Goal: Communication & Community: Ask a question

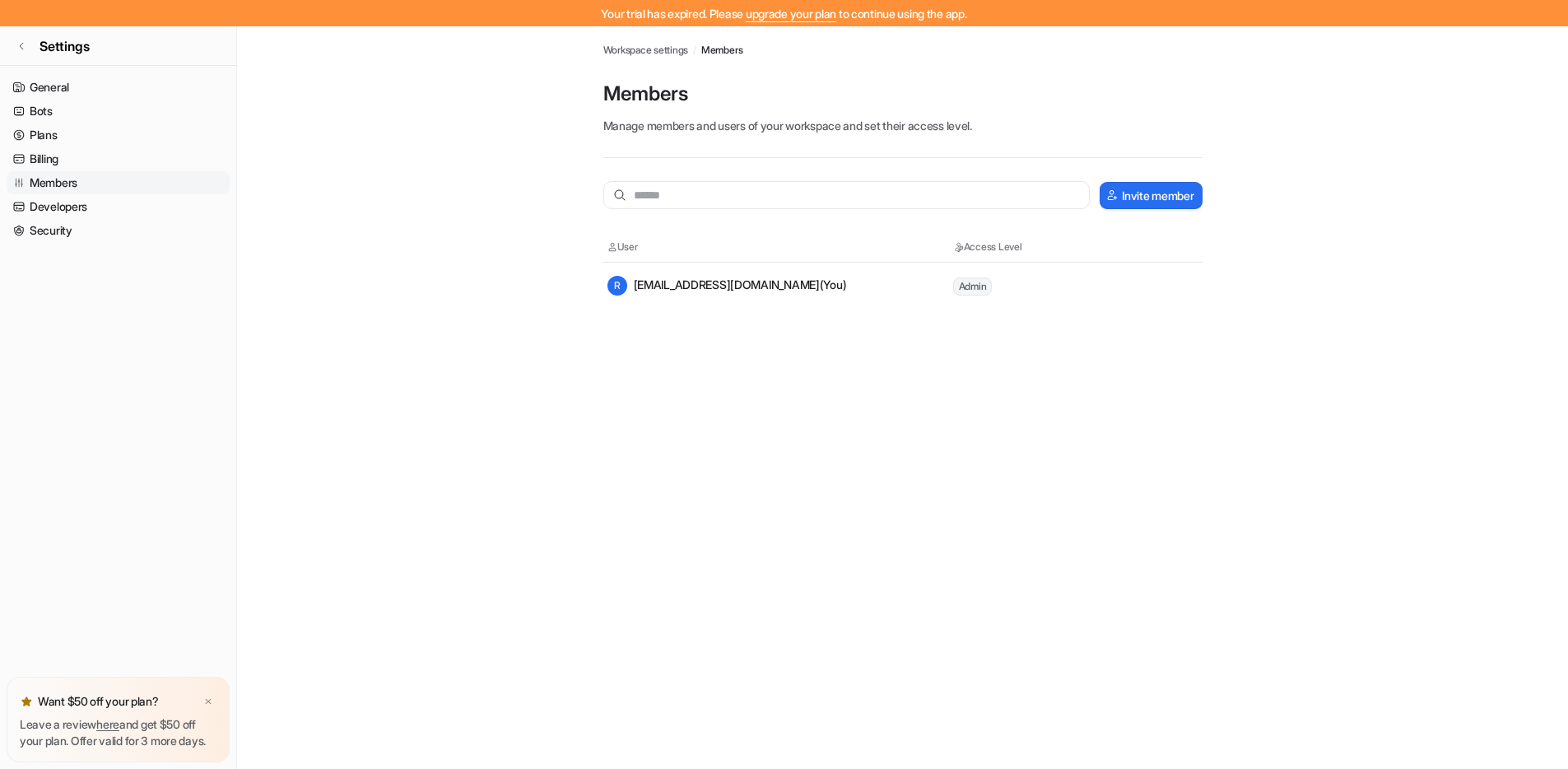
click at [466, 230] on main "Workspace settings / Members Members Manage members and users of your workspace…" at bounding box center [902, 167] width 1331 height 282
click at [65, 82] on link "General" at bounding box center [118, 87] width 223 height 23
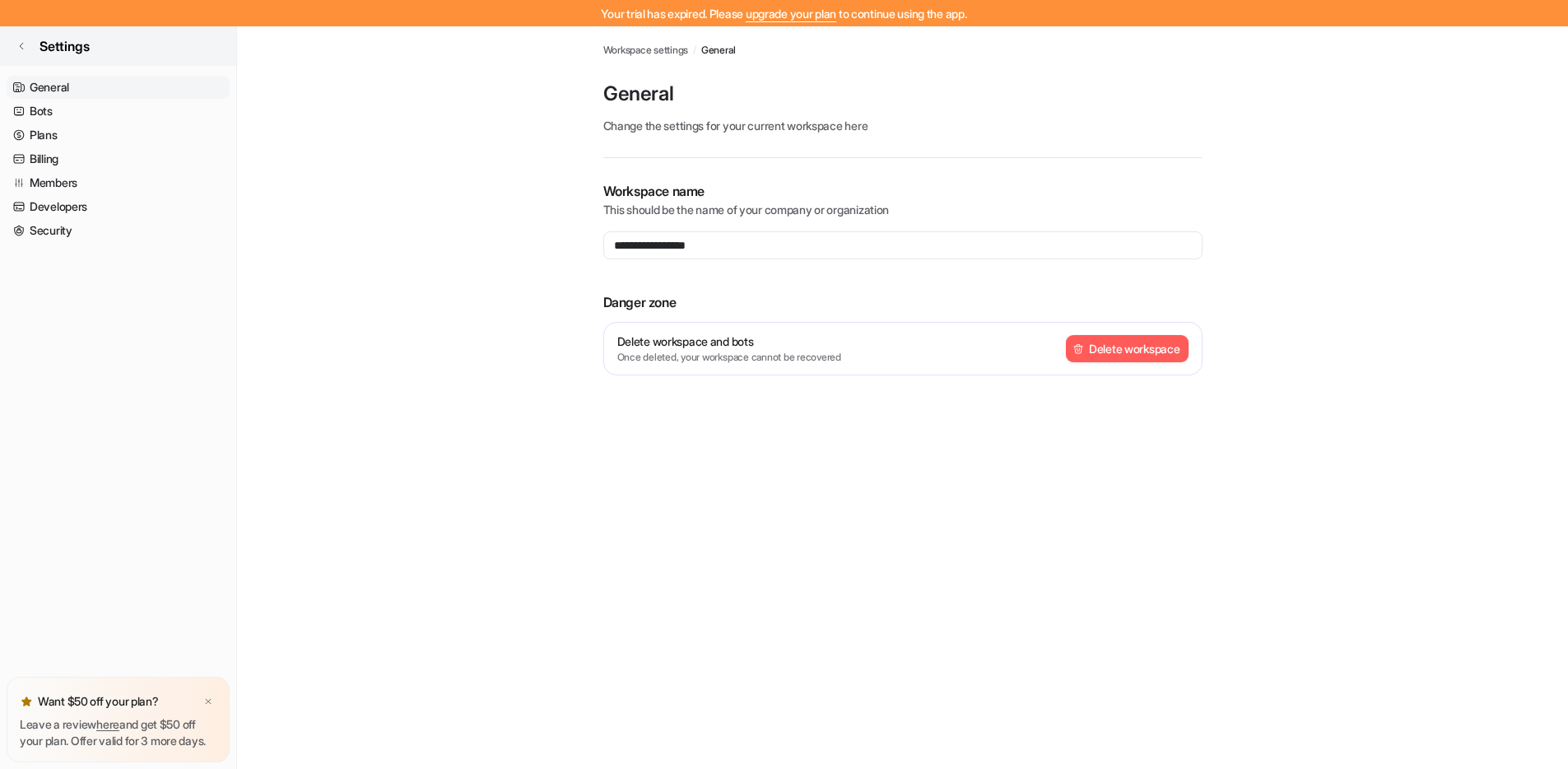
click at [24, 43] on icon at bounding box center [22, 46] width 10 height 10
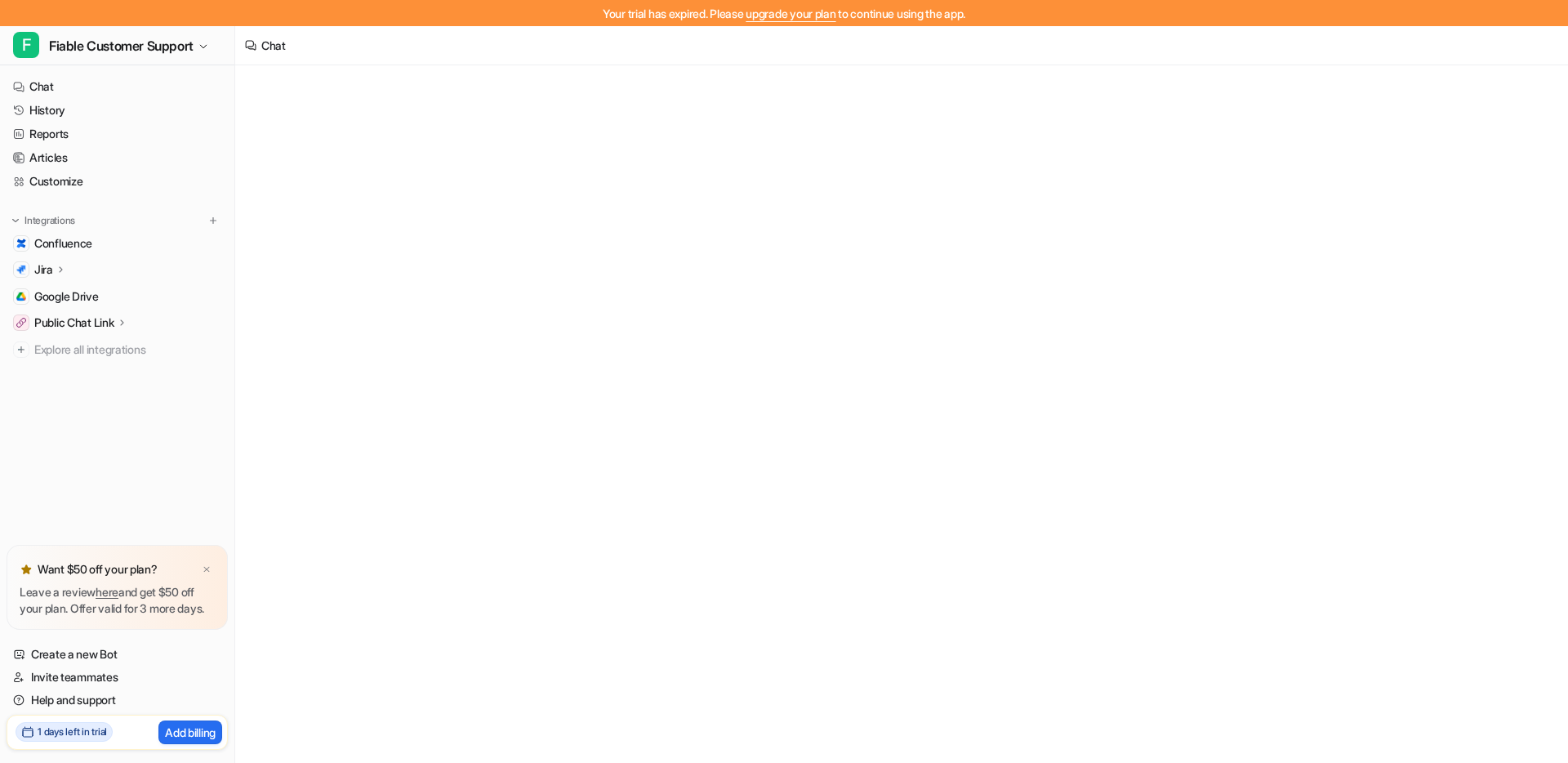
click at [203, 593] on p "Leave a review here and get $50 off your plan. Offer valid for 3 more days." at bounding box center [118, 600] width 195 height 33
click at [207, 561] on div at bounding box center [207, 570] width 17 height 17
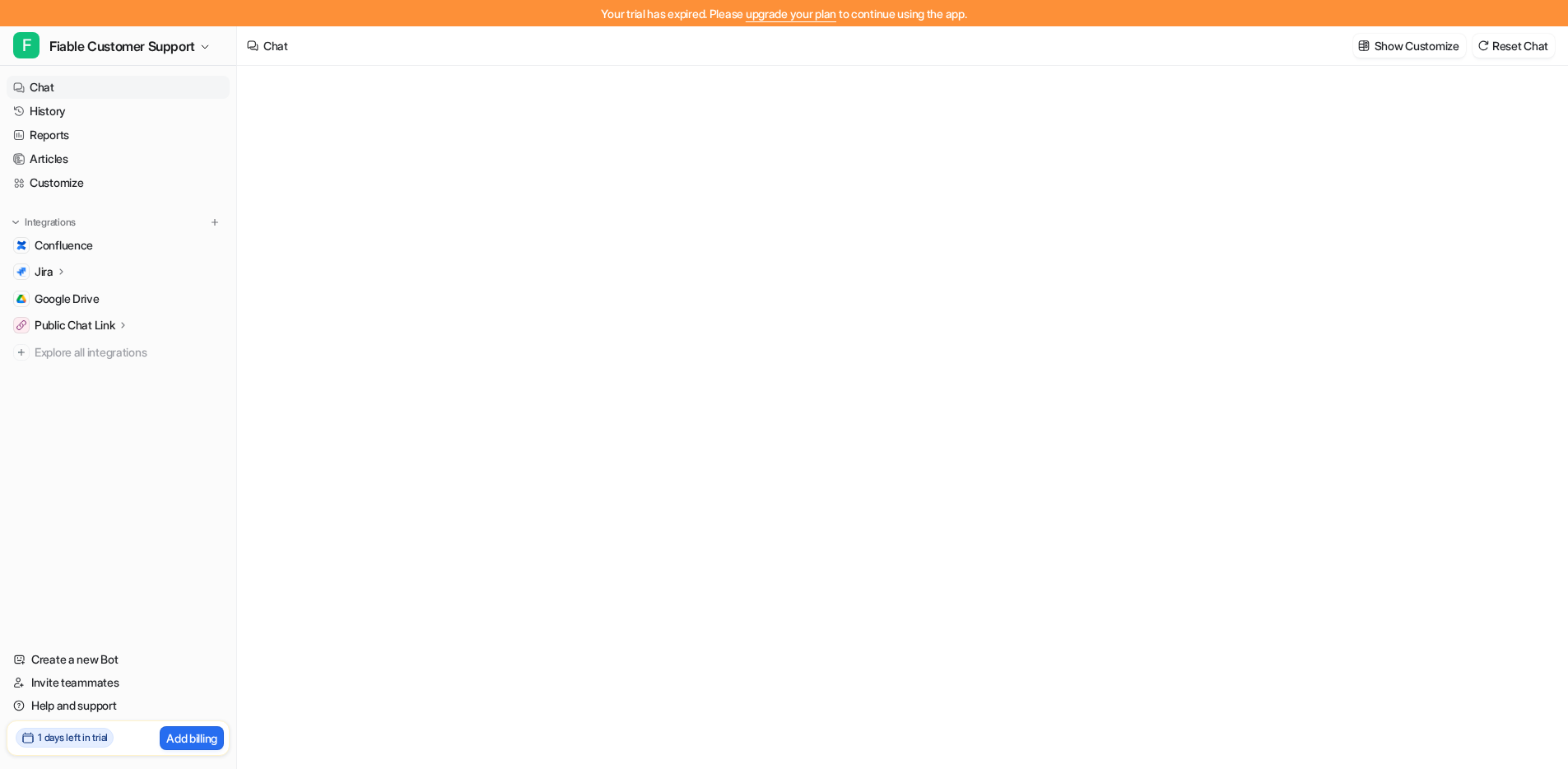
type textarea "**********"
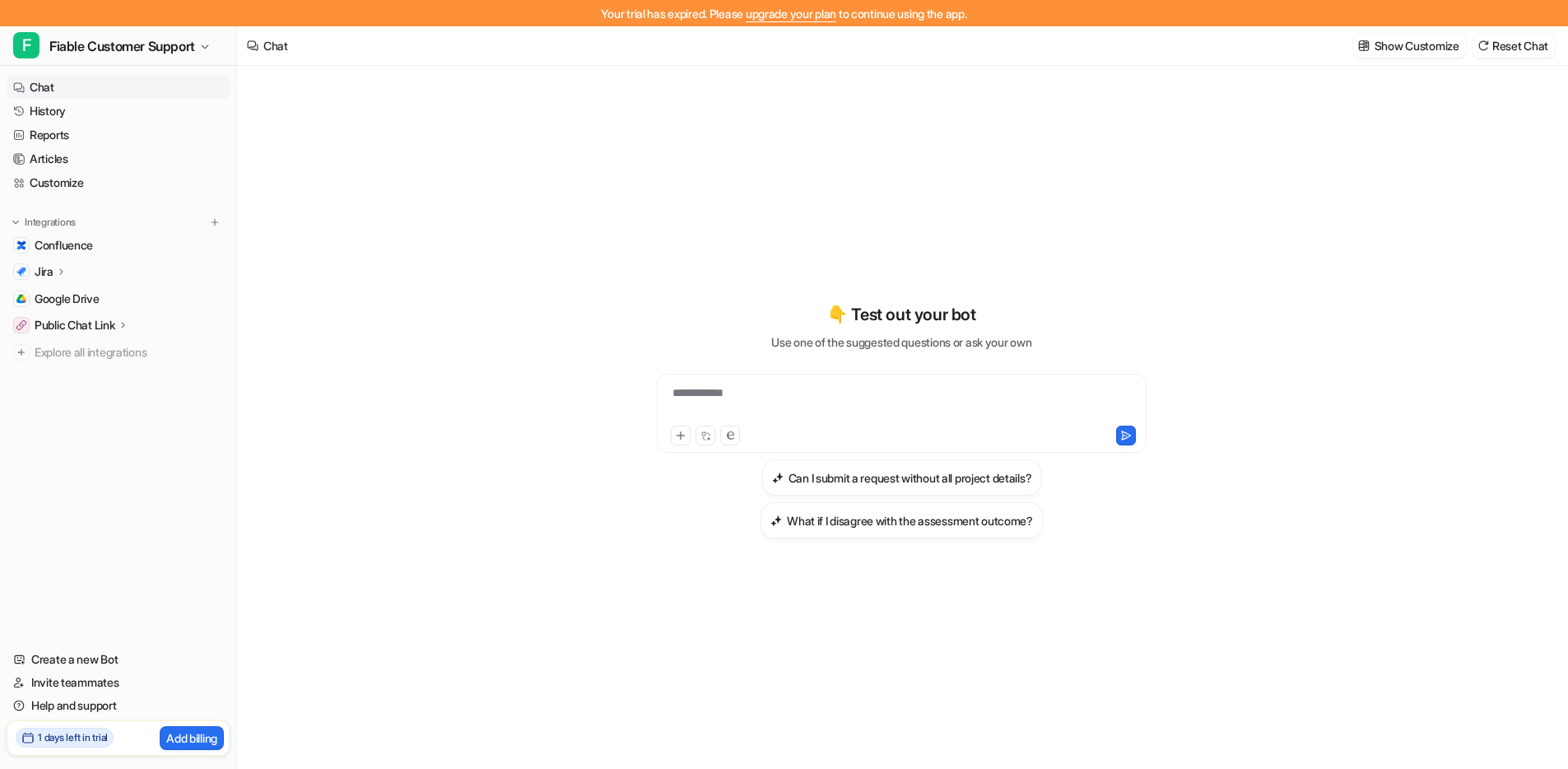
click at [1501, 723] on div "**********" at bounding box center [902, 430] width 1329 height 729
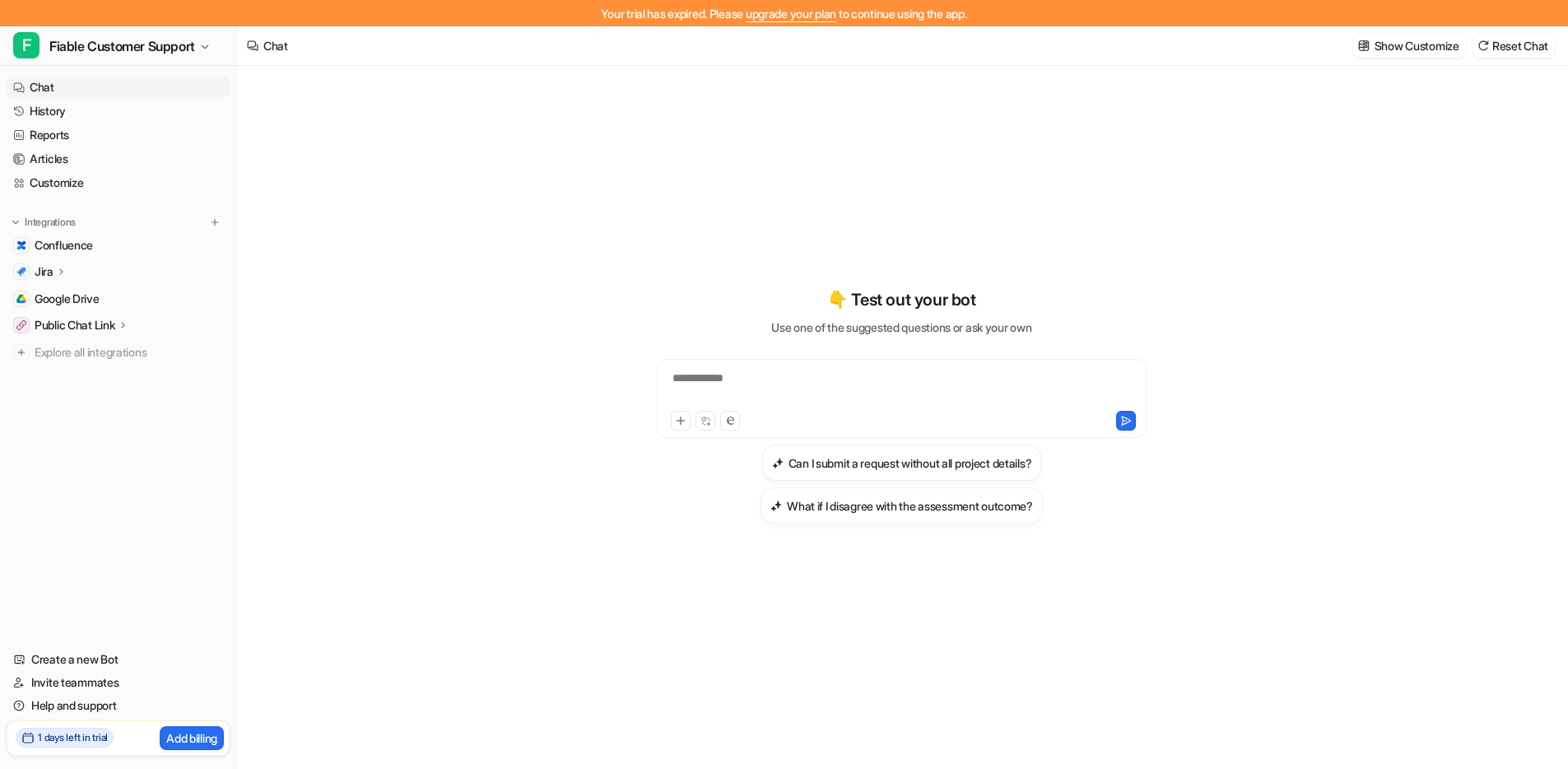
scroll to position [26, 0]
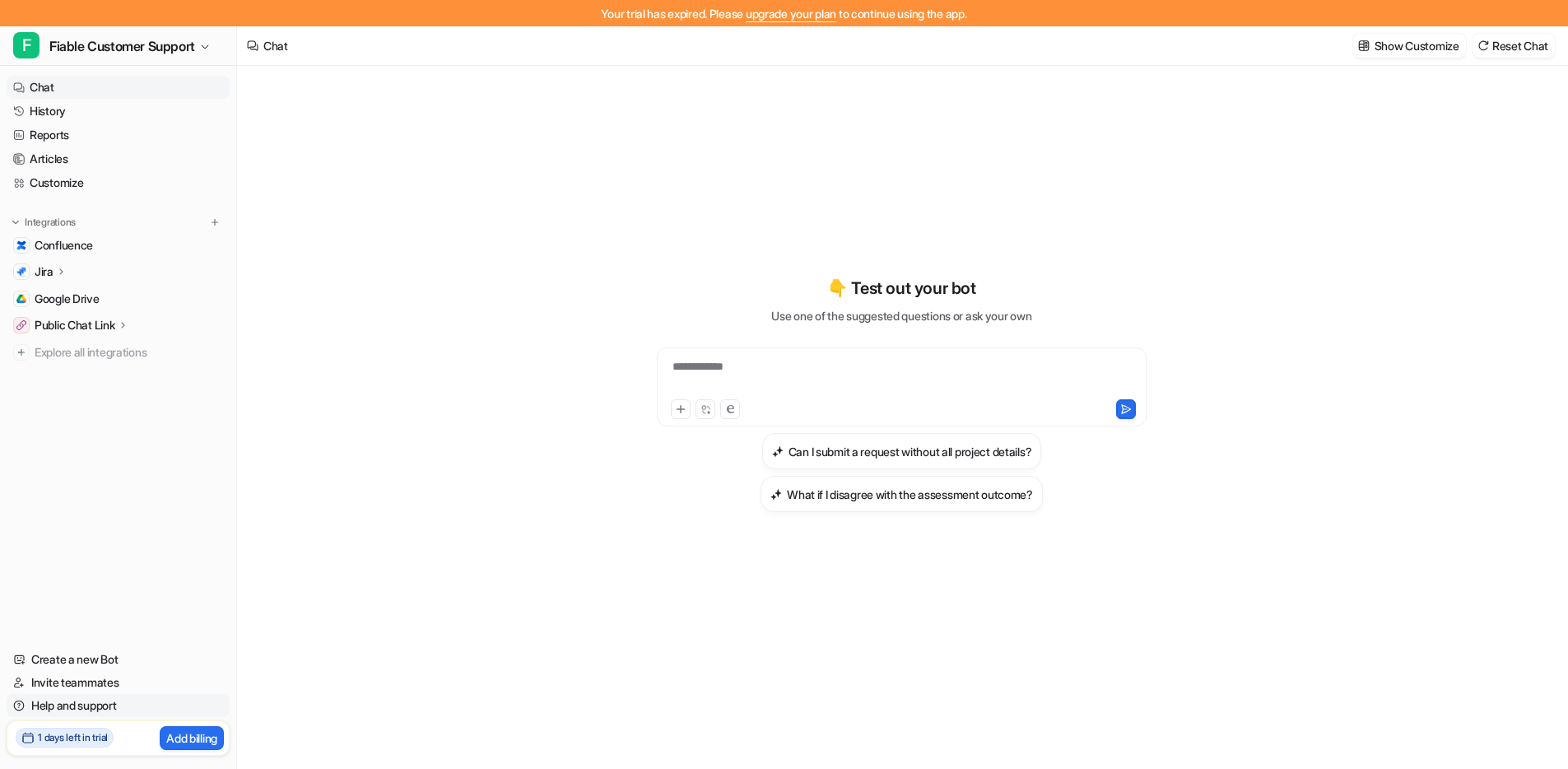
click at [89, 709] on link "Help and support" at bounding box center [118, 705] width 223 height 23
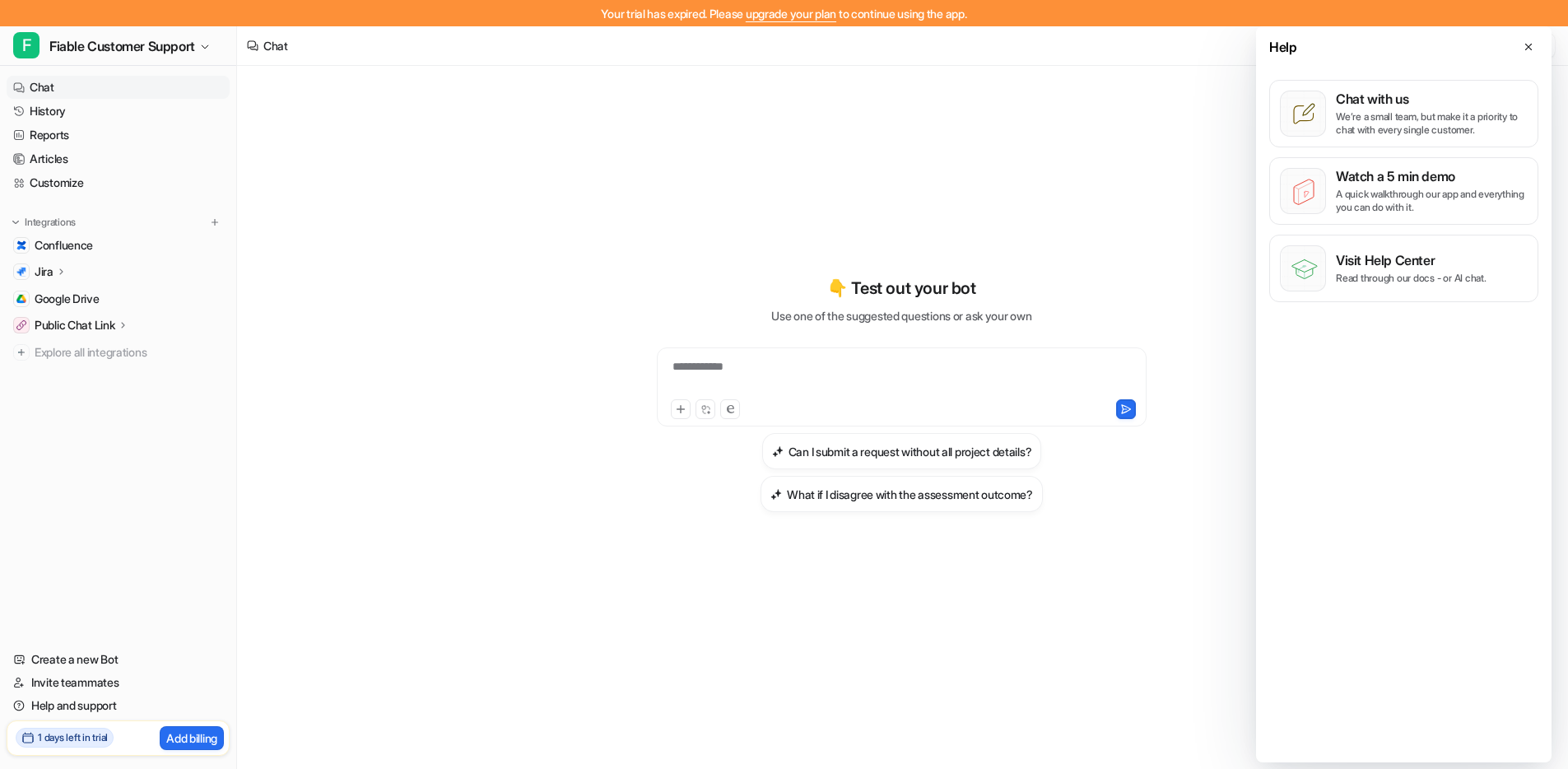
click at [1435, 407] on div "Help Chat with us We’re a small team, but make it a priority to chat with every…" at bounding box center [1404, 394] width 296 height 736
click at [1392, 107] on div "Chat with us We’re a small team, but make it a priority to chat with every sing…" at bounding box center [1432, 113] width 192 height 46
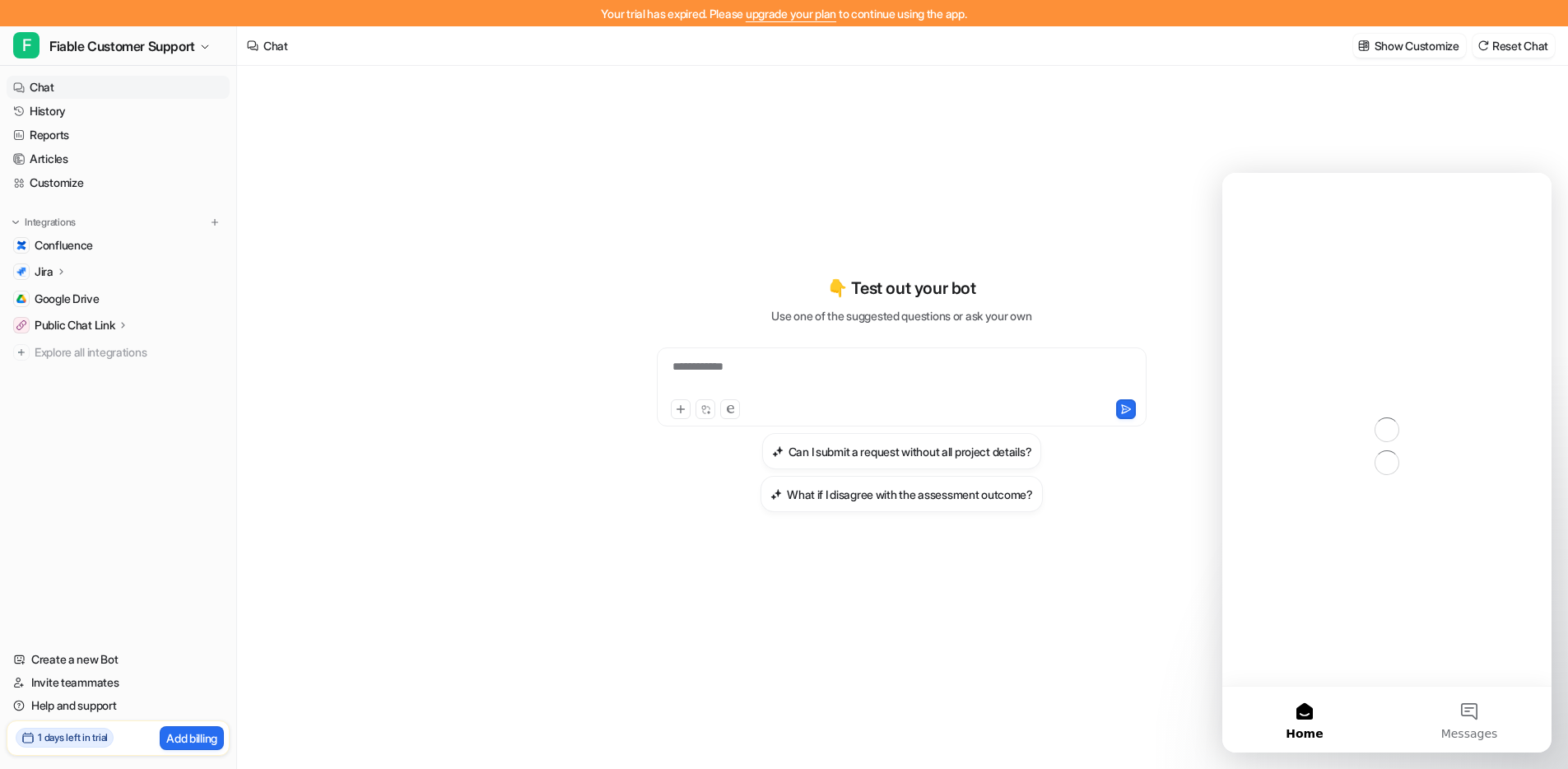
scroll to position [0, 0]
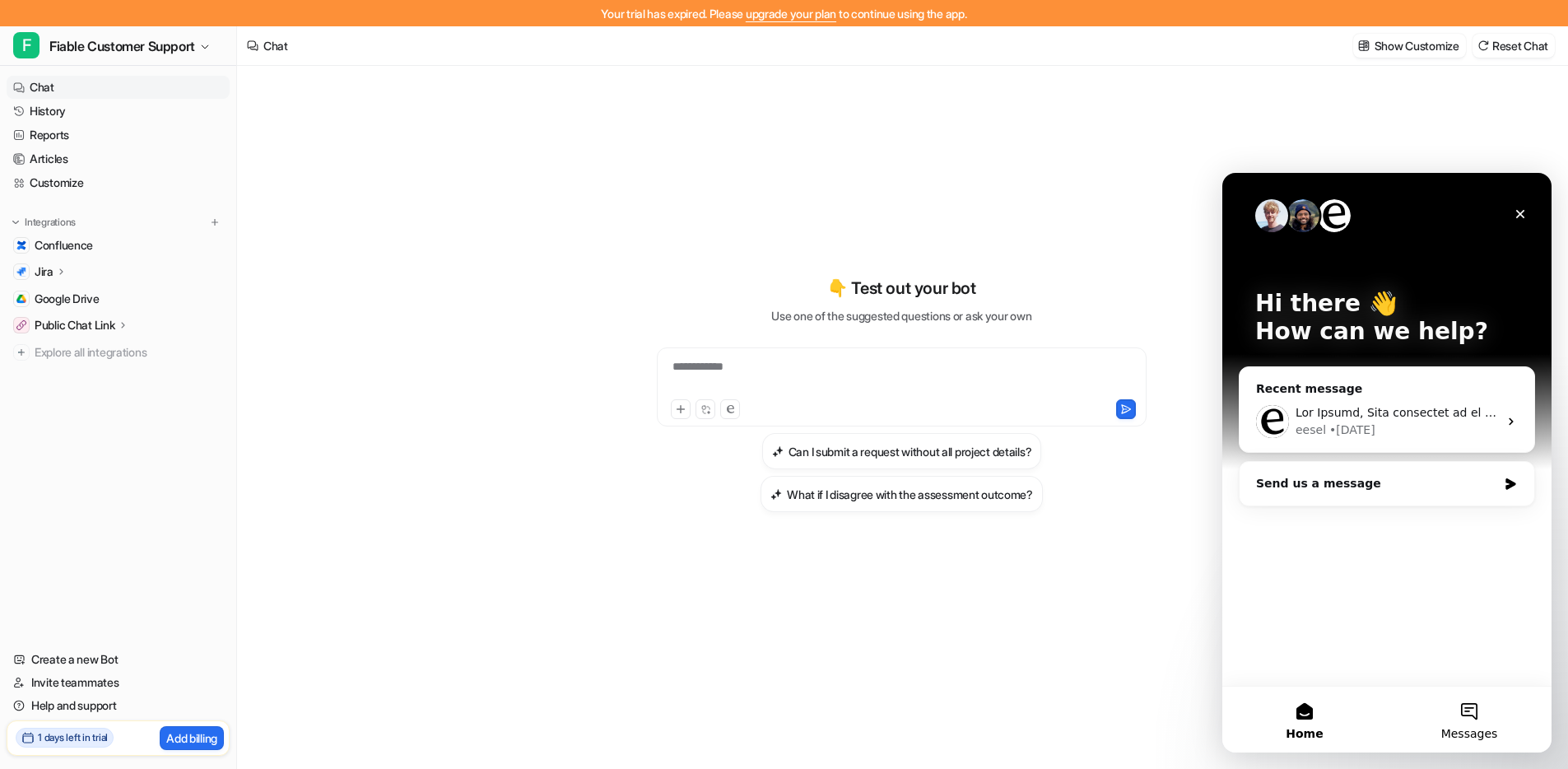
click at [1467, 714] on button "Messages" at bounding box center [1469, 719] width 165 height 66
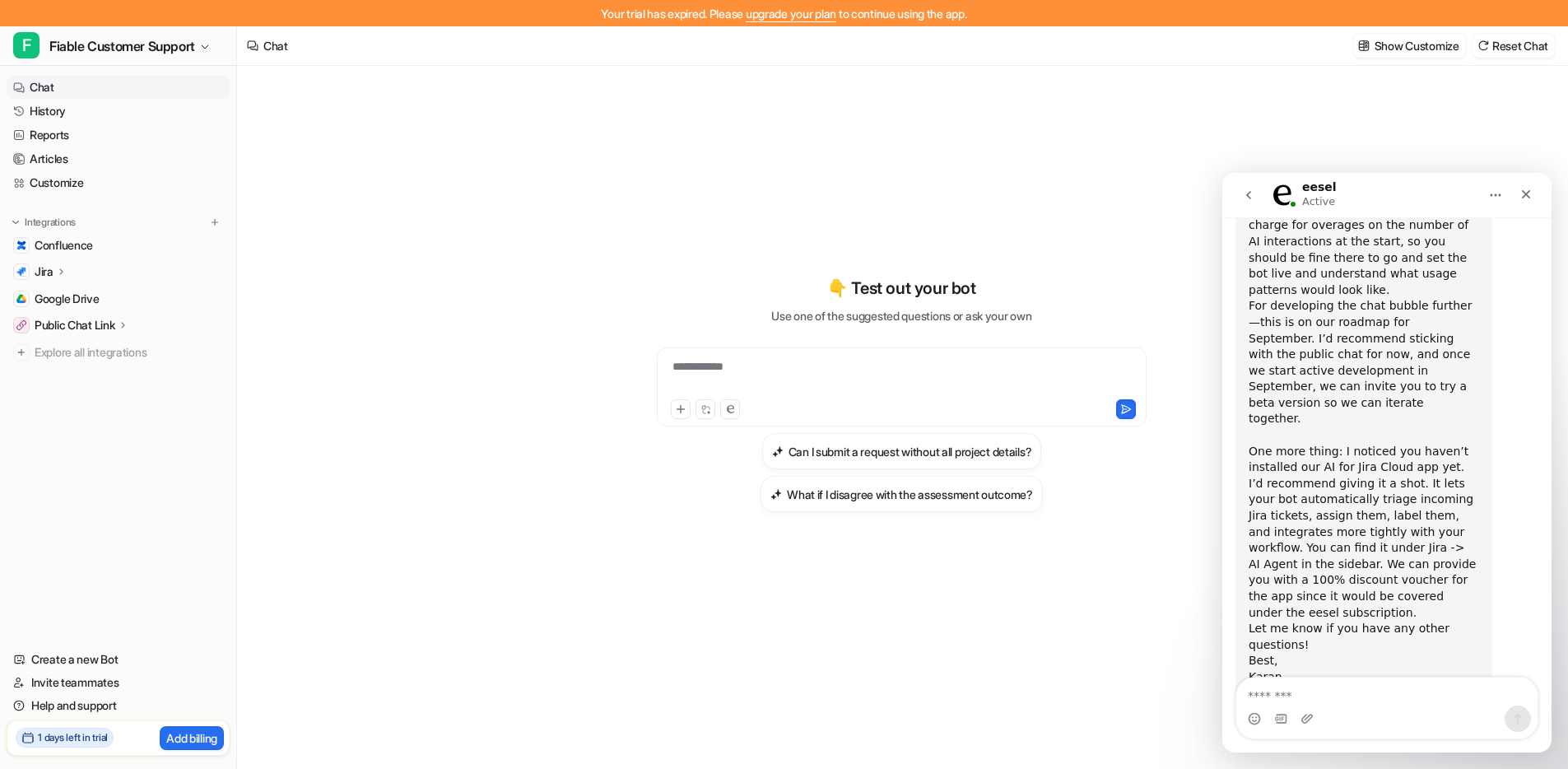
scroll to position [224, 0]
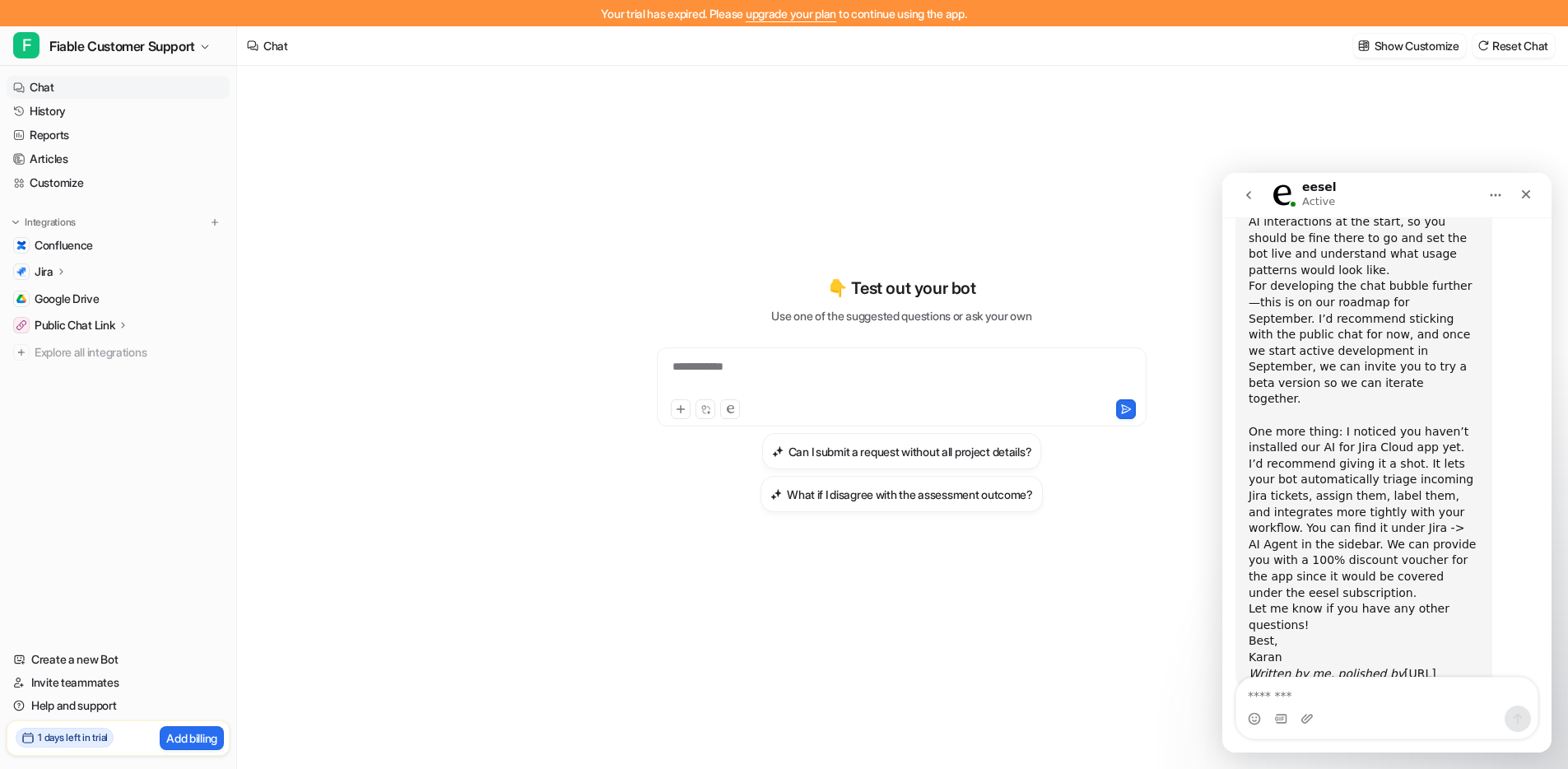
drag, startPoint x: 626, startPoint y: 301, endPoint x: 618, endPoint y: 287, distance: 16.1
click at [627, 301] on div "**********" at bounding box center [902, 393] width 606 height 236
